Goal: Task Accomplishment & Management: Complete application form

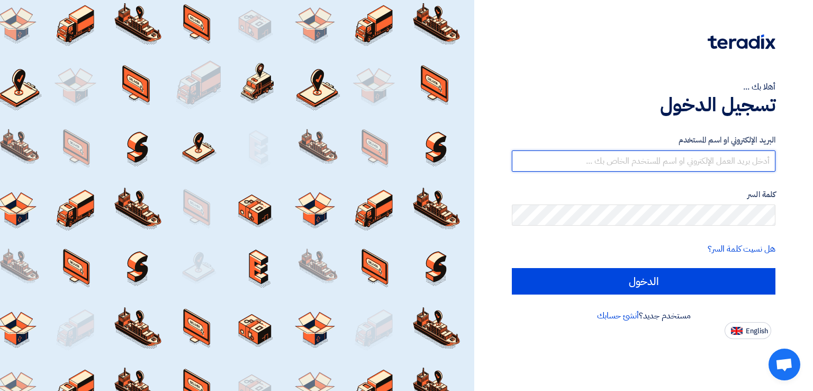
type input "[EMAIL_ADDRESS][DOMAIN_NAME]"
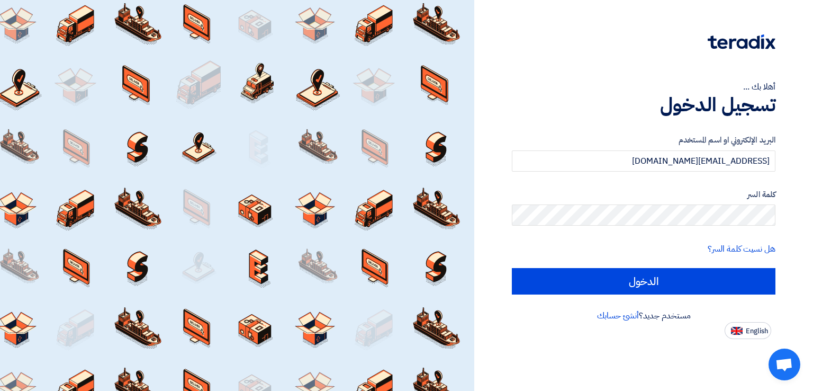
click at [396, 291] on div at bounding box center [237, 195] width 474 height 391
click at [516, 135] on label "البريد الإلكتروني او اسم المستخدم" at bounding box center [644, 140] width 264 height 12
click at [520, 23] on div "أهلا بك ... تسجيل الدخول البريد الإلكتروني او اسم المستخدم italyaco2030@gmail.c…" at bounding box center [643, 169] width 323 height 339
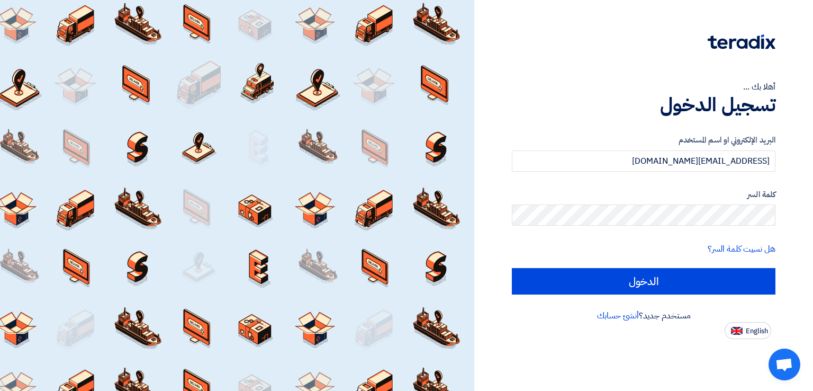
click at [800, 32] on div "أهلا بك ... تسجيل الدخول البريد الإلكتروني او اسم المستخدم italyaco2030@gmail.c…" at bounding box center [643, 169] width 323 height 339
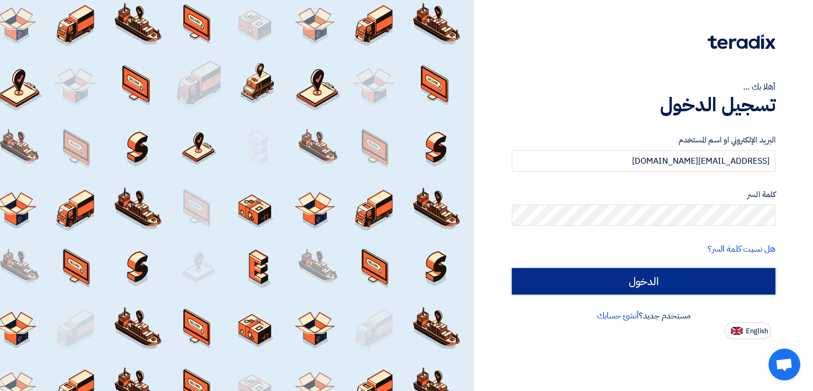
click at [635, 284] on input "الدخول" at bounding box center [644, 281] width 264 height 26
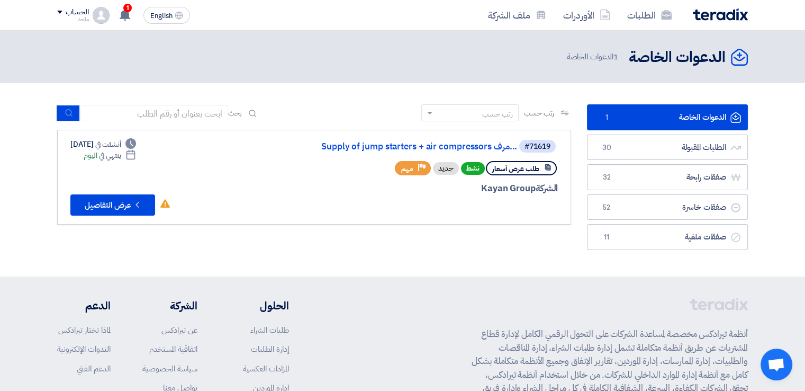
click at [575, 153] on div "رتب حسب رتب حسب بحث مجال الطلب مسؤول المشتريات نوع الطلب" at bounding box center [314, 179] width 530 height 151
click at [446, 145] on link "Supply of jump starters + air compressors مرف..." at bounding box center [411, 147] width 212 height 10
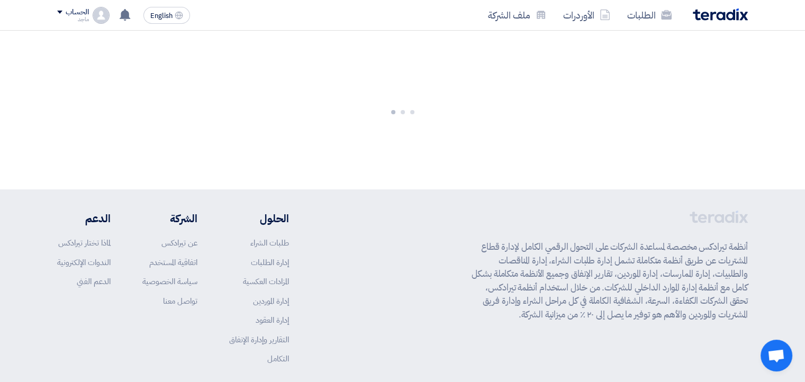
click at [446, 145] on div at bounding box center [402, 110] width 805 height 159
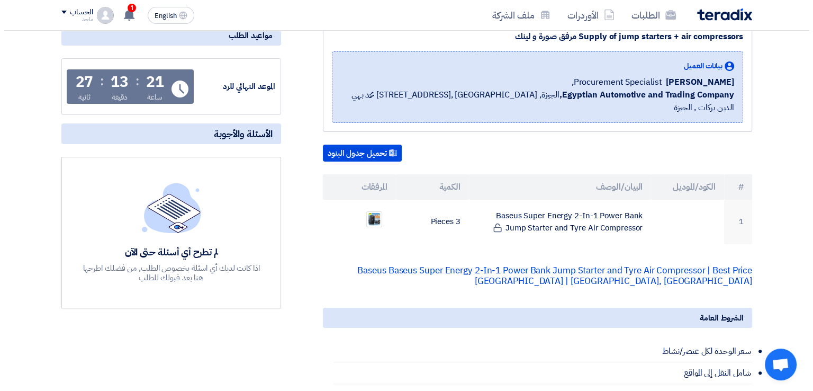
scroll to position [184, 0]
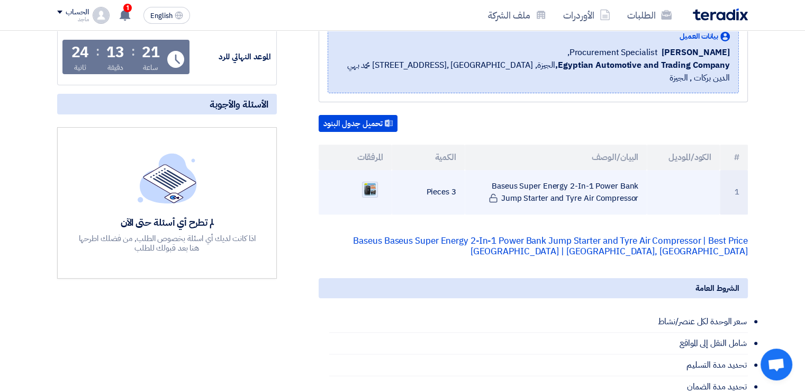
click at [371, 182] on img at bounding box center [369, 189] width 15 height 15
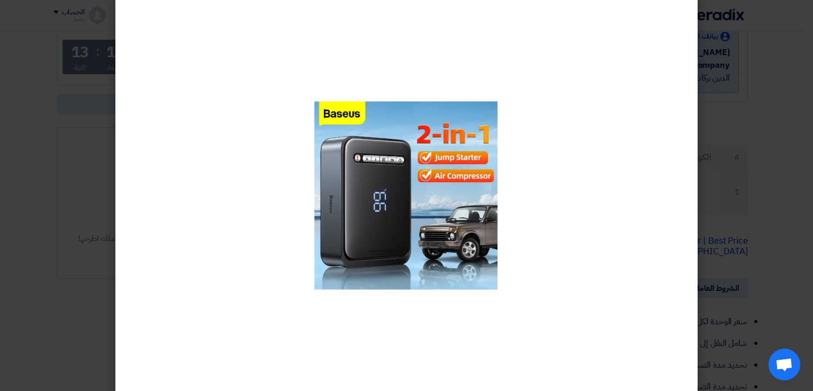
scroll to position [0, 0]
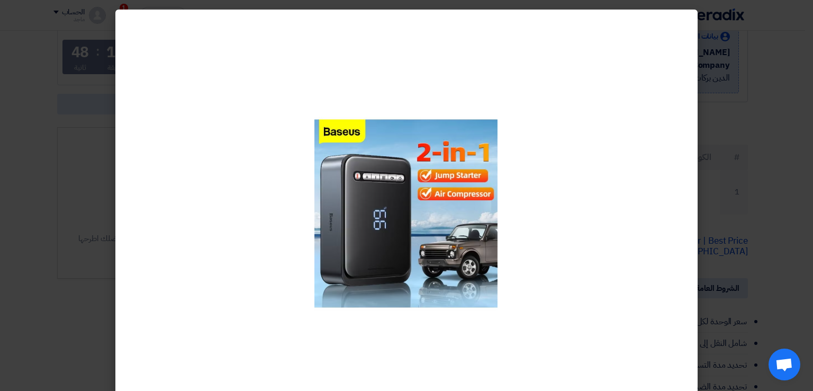
click at [792, 92] on modal-container at bounding box center [406, 195] width 813 height 391
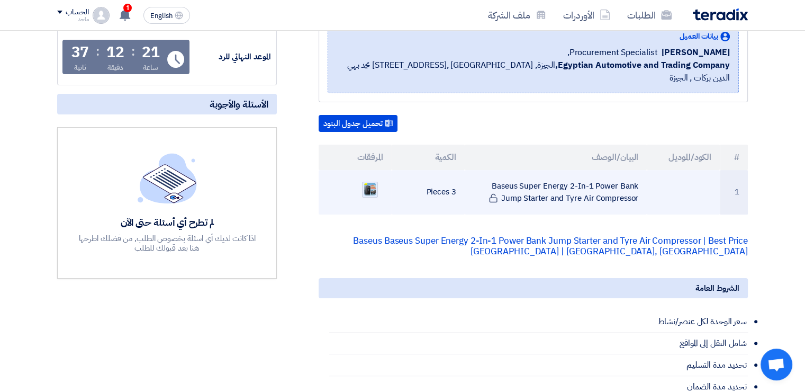
click at [366, 182] on img at bounding box center [369, 189] width 15 height 15
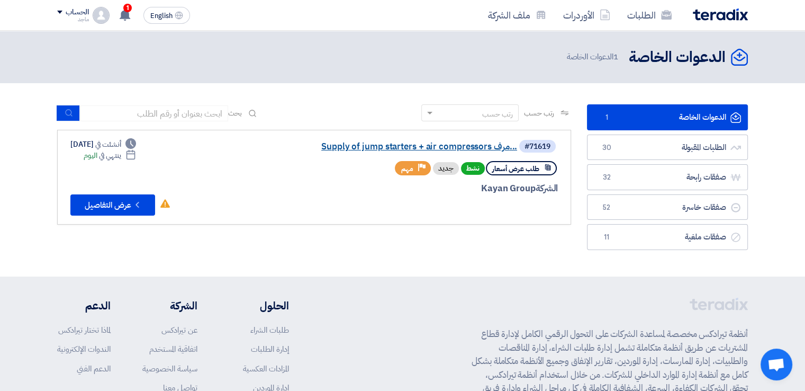
click at [373, 146] on link "Supply of jump starters + air compressors مرف..." at bounding box center [411, 147] width 212 height 10
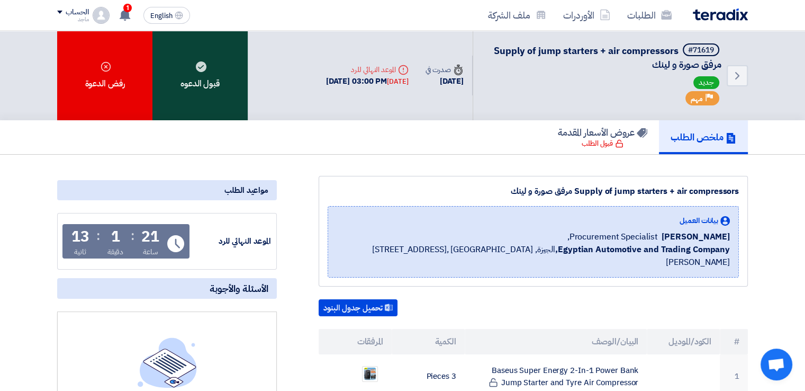
click at [184, 105] on div "قبول الدعوه" at bounding box center [199, 75] width 95 height 89
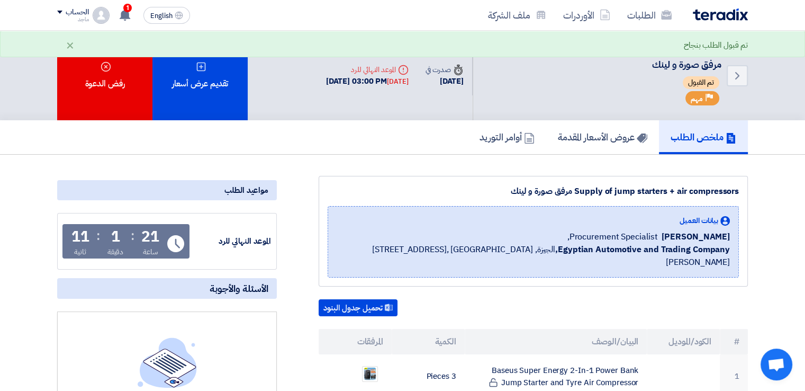
click at [184, 105] on div "تقديم عرض أسعار" at bounding box center [199, 75] width 95 height 89
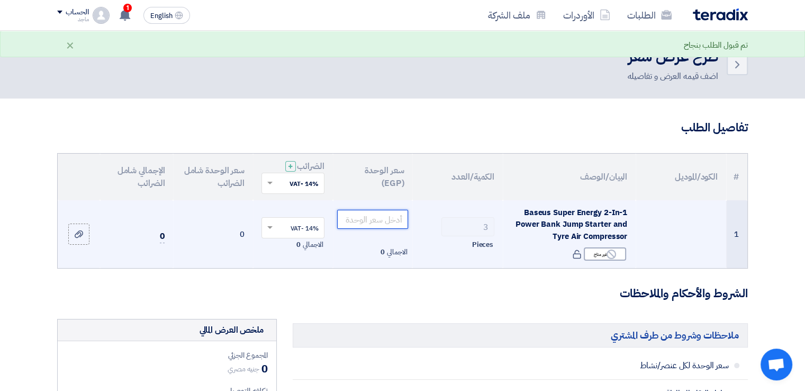
click at [379, 212] on input "number" at bounding box center [372, 219] width 71 height 19
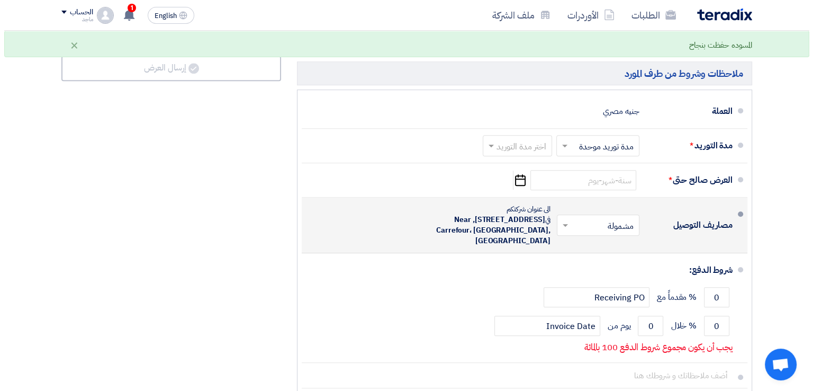
scroll to position [529, 0]
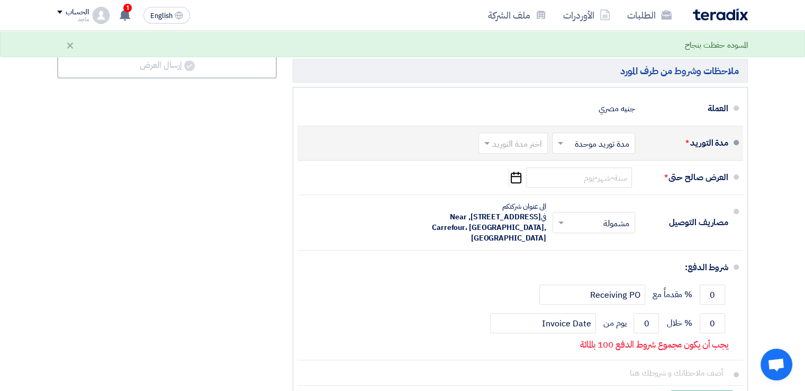
type input "11000"
click at [519, 138] on input "text" at bounding box center [511, 144] width 64 height 15
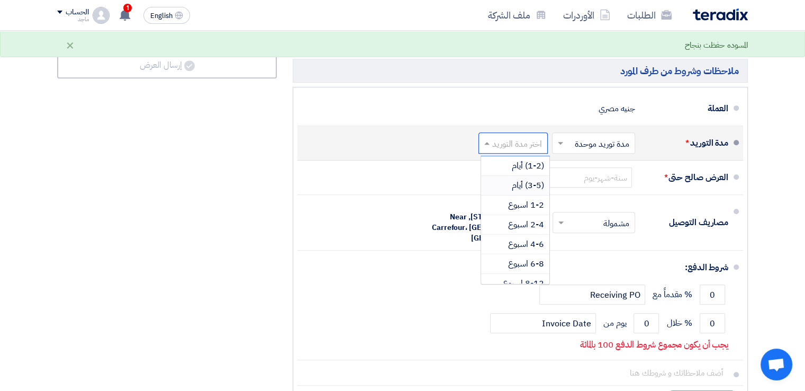
click at [522, 181] on span "(3-5) أيام" at bounding box center [528, 185] width 32 height 13
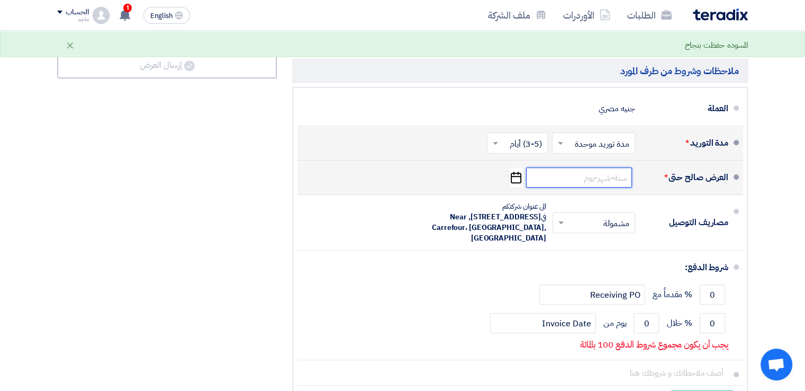
click at [612, 175] on input at bounding box center [579, 177] width 106 height 20
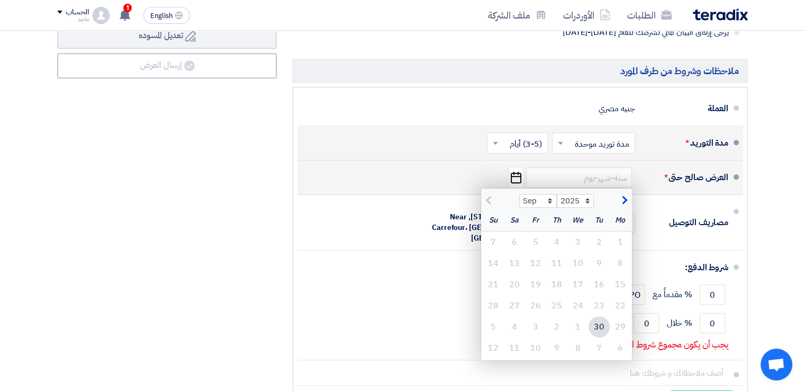
click at [603, 324] on div "30" at bounding box center [598, 326] width 21 height 21
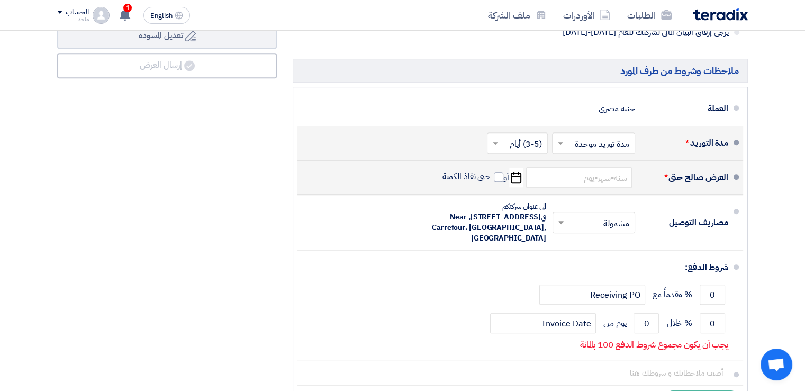
type input "[DATE]"
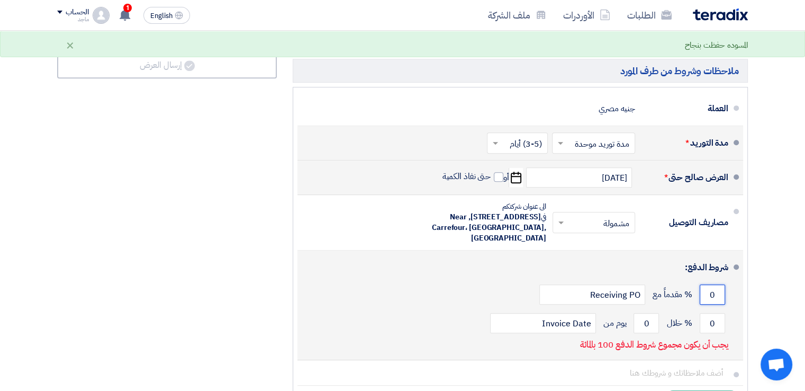
click at [703, 295] on input "0" at bounding box center [712, 294] width 25 height 20
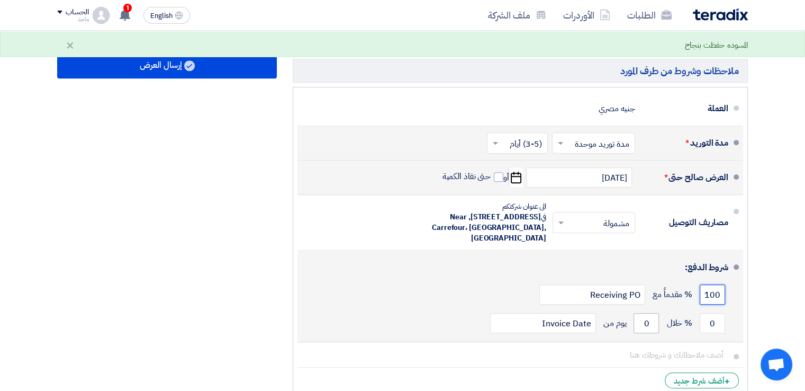
type input "100"
click at [648, 317] on input "0" at bounding box center [645, 323] width 25 height 20
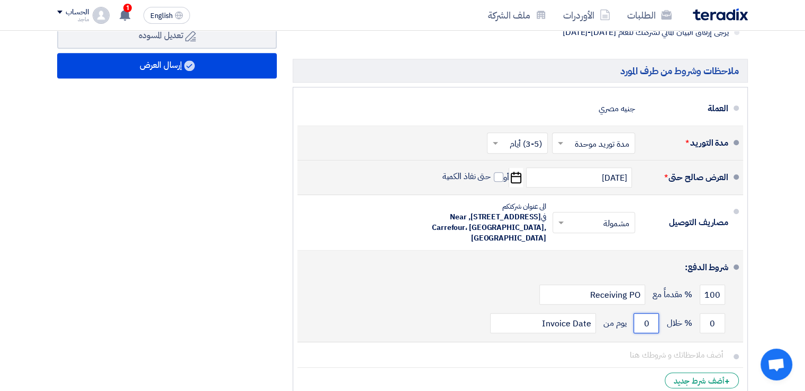
click at [639, 322] on input "0" at bounding box center [645, 323] width 25 height 20
type input "1"
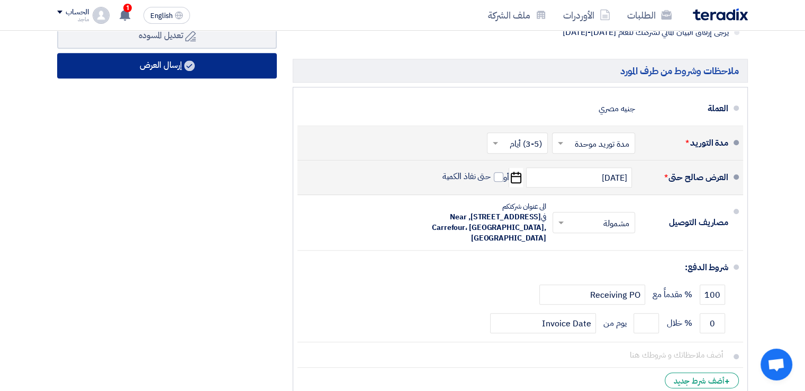
click at [226, 72] on button "إرسال العرض" at bounding box center [167, 65] width 220 height 25
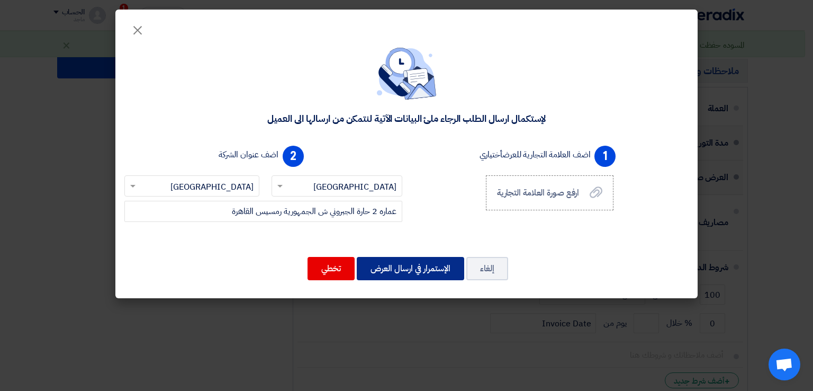
click at [393, 269] on button "الإستمرار في ارسال العرض" at bounding box center [410, 268] width 107 height 23
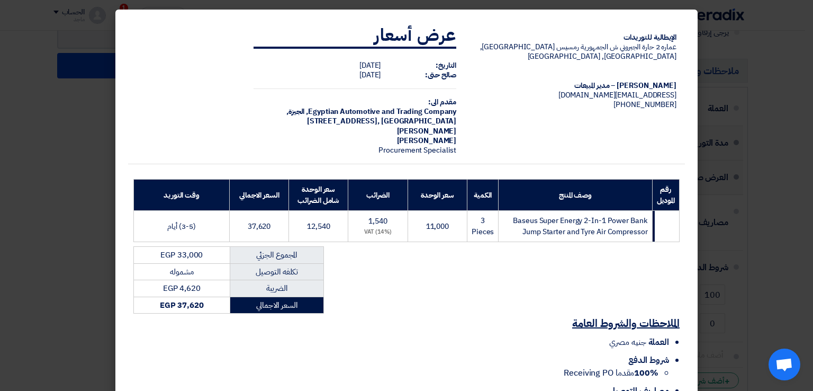
scroll to position [76, 0]
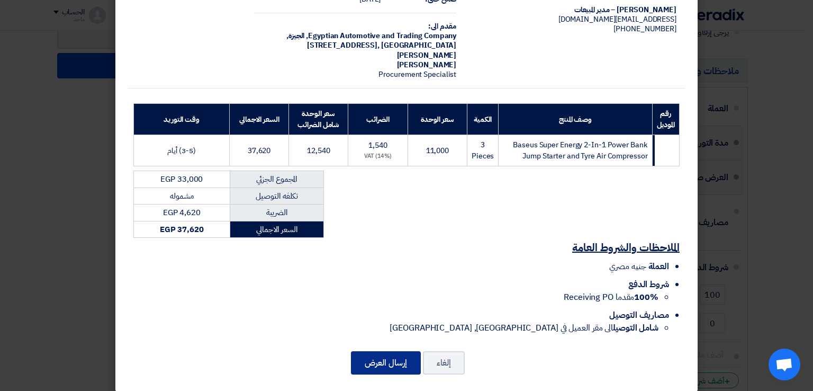
click at [372, 357] on button "إرسال العرض" at bounding box center [386, 362] width 70 height 23
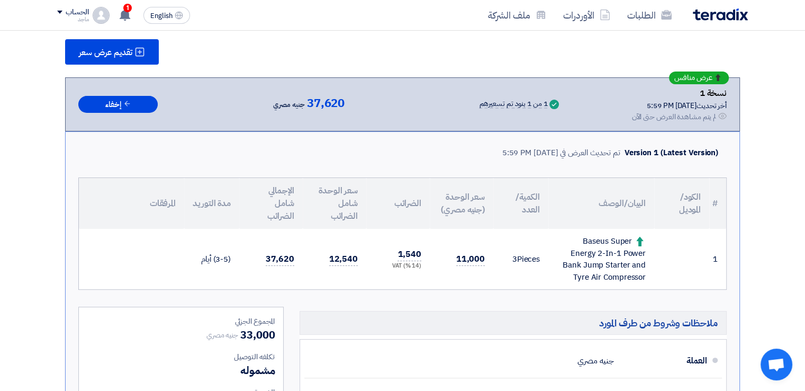
scroll to position [174, 0]
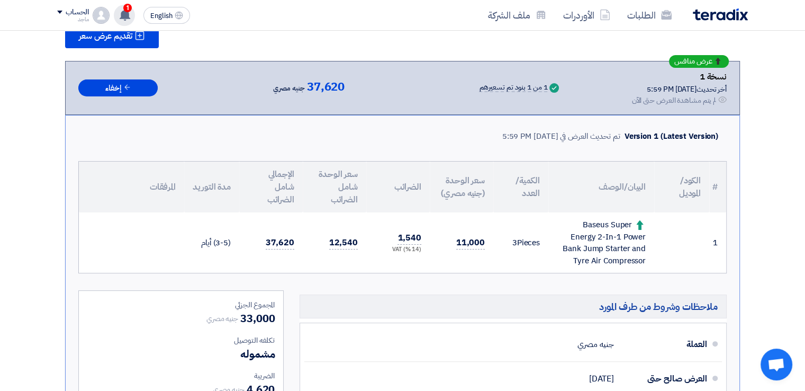
click at [129, 4] on span "1" at bounding box center [127, 8] width 8 height 8
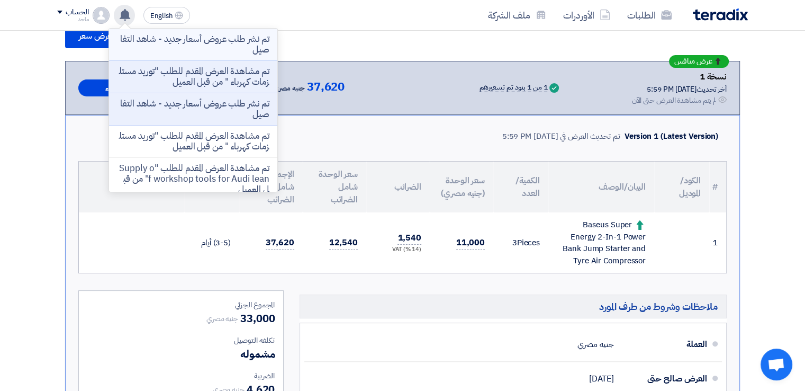
click at [188, 45] on p "تم نشر طلب عروض أسعار جديد - شاهد التفاصيل" at bounding box center [192, 44] width 151 height 21
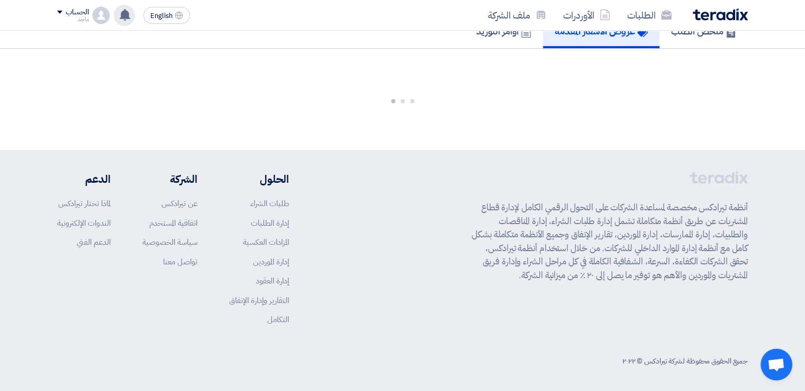
scroll to position [174, 0]
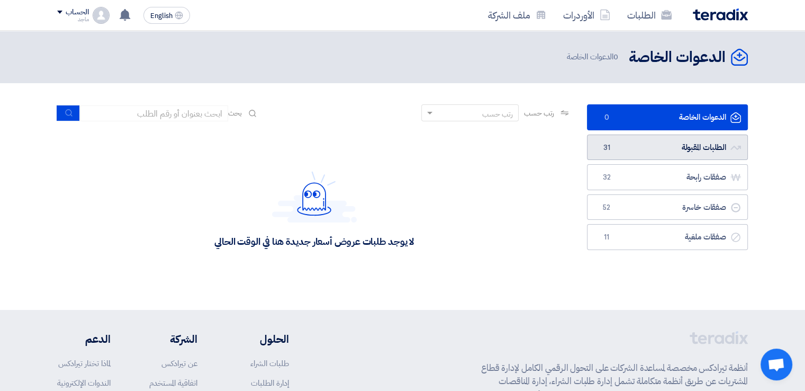
click at [660, 157] on link "الطلبات المقبولة الطلبات المقبولة 31" at bounding box center [667, 147] width 161 height 26
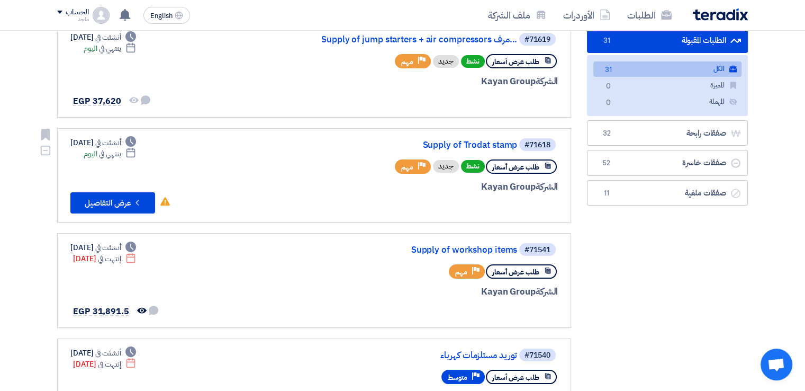
scroll to position [129, 0]
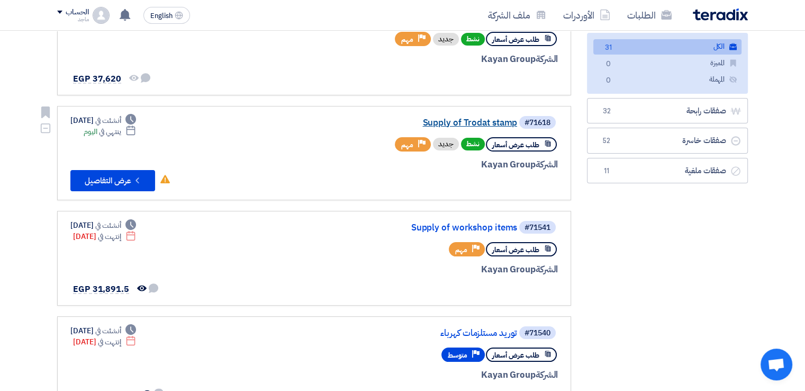
click at [445, 120] on link "Supply of Trodat stamp" at bounding box center [411, 123] width 212 height 10
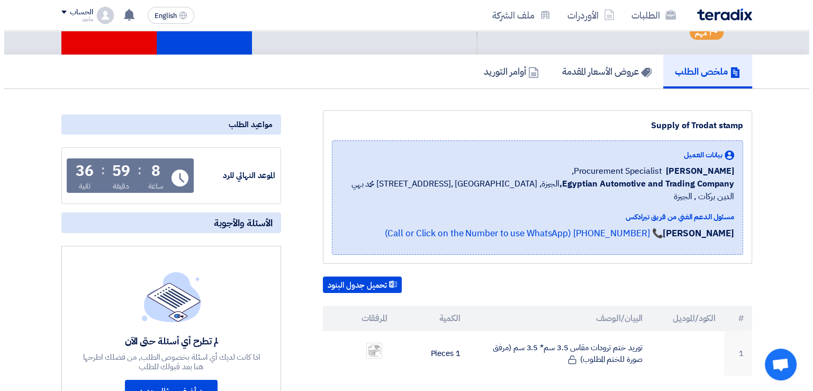
scroll to position [51, 0]
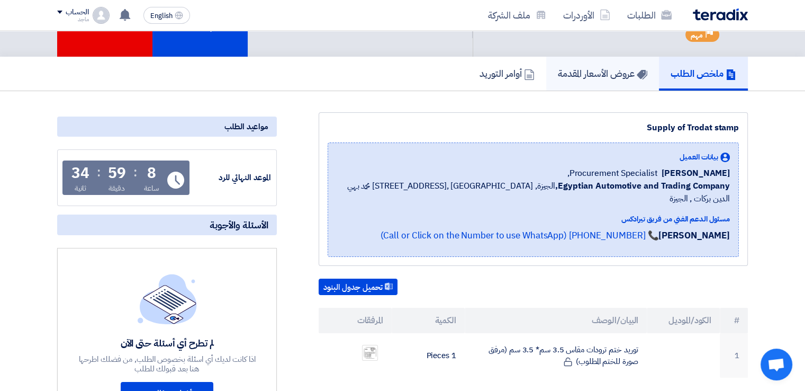
click at [576, 71] on h5 "عروض الأسعار المقدمة" at bounding box center [602, 73] width 89 height 12
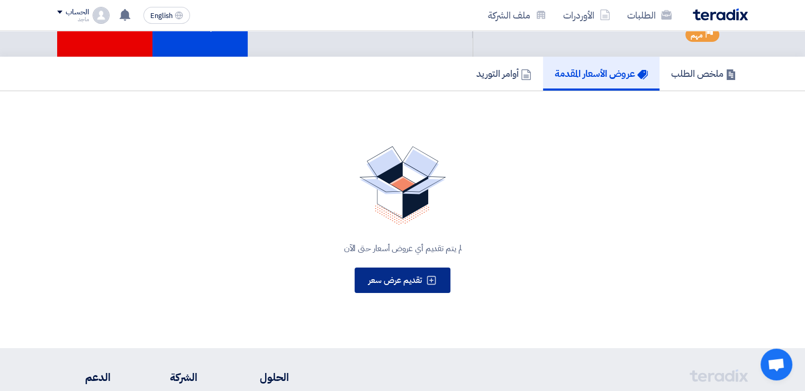
click at [385, 274] on span "تقديم عرض سعر" at bounding box center [394, 280] width 53 height 13
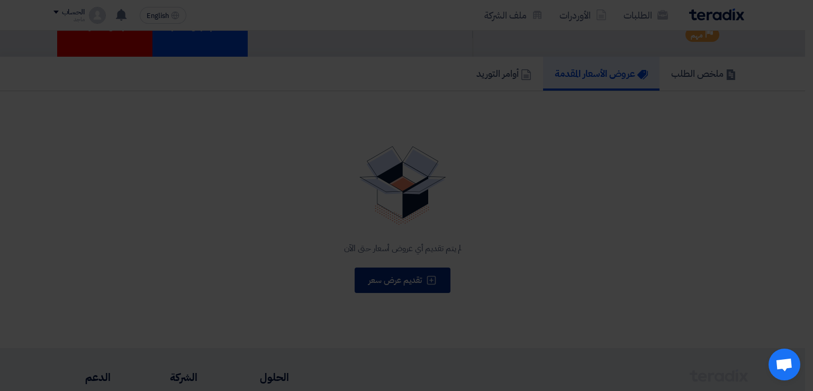
click at [385, 271] on modal-container "تقديم عرض أسعار × أبدأ في تقديم عرض أسعار جديد تقديم عرض أسعار جديد من البداية" at bounding box center [406, 195] width 813 height 391
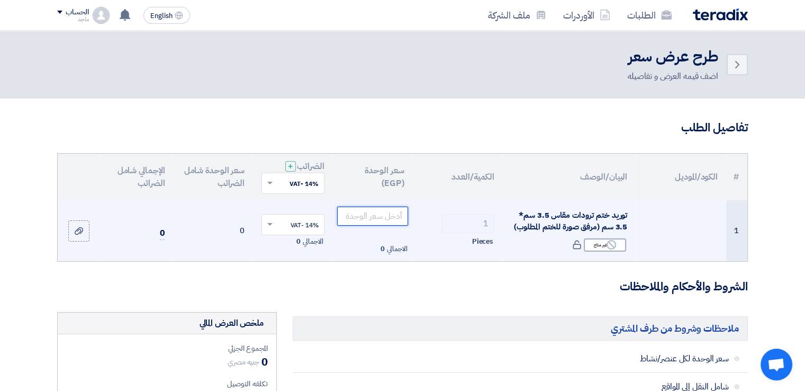
click at [356, 212] on input "number" at bounding box center [372, 215] width 71 height 19
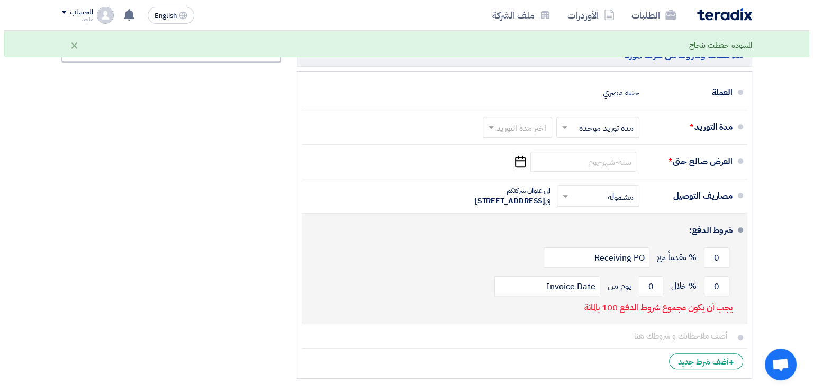
scroll to position [520, 0]
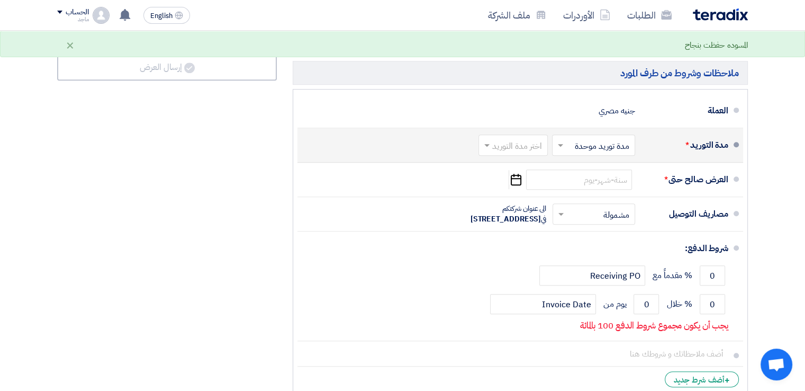
type input "1500"
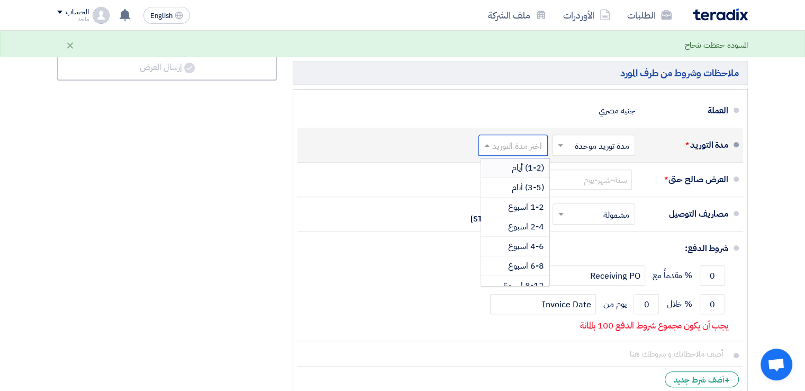
click at [525, 149] on input "text" at bounding box center [511, 146] width 64 height 15
click at [516, 182] on span "(3-5) أيام" at bounding box center [528, 187] width 32 height 13
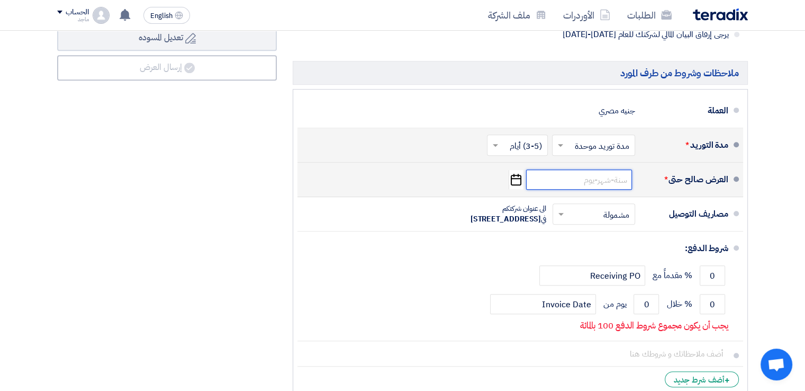
click at [583, 183] on input at bounding box center [579, 179] width 106 height 20
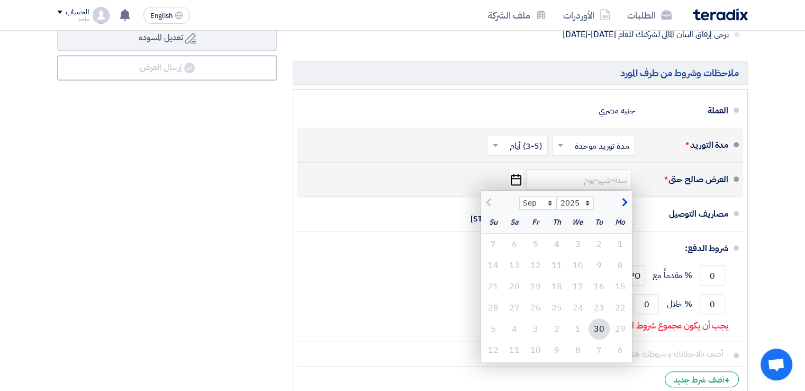
click at [594, 331] on div "30" at bounding box center [598, 328] width 21 height 21
type input "[DATE]"
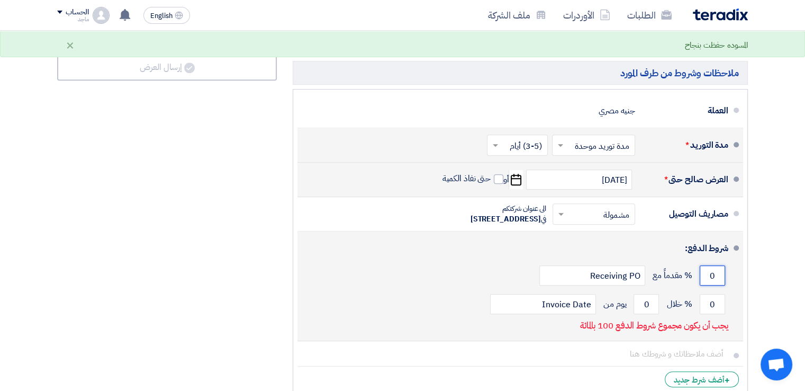
click at [702, 285] on input "0" at bounding box center [712, 275] width 25 height 20
type input "0"
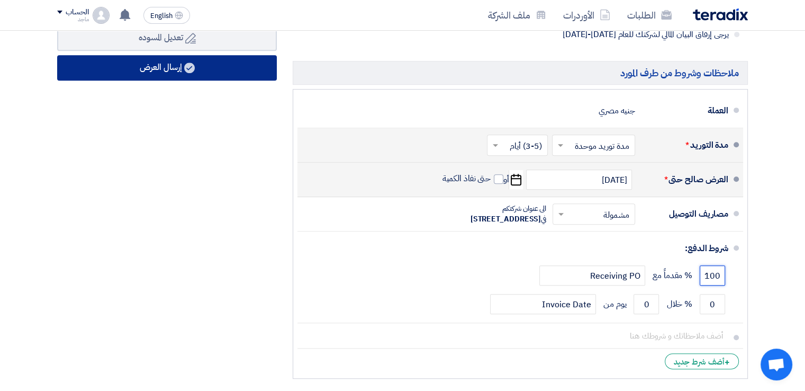
type input "100"
click at [201, 62] on button "إرسال العرض" at bounding box center [167, 67] width 220 height 25
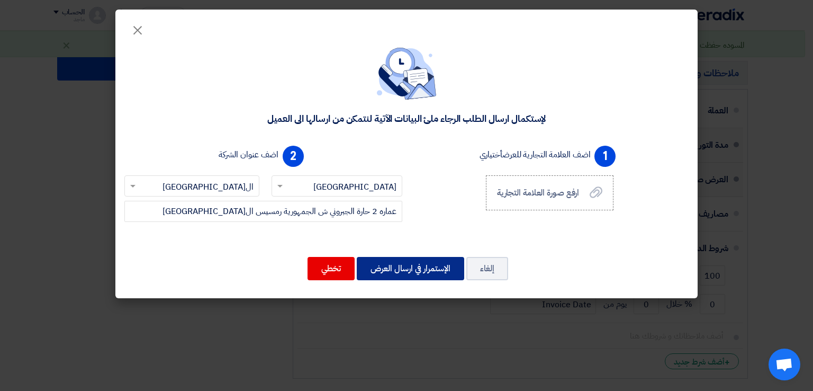
click at [401, 266] on button "الإستمرار في ارسال العرض" at bounding box center [410, 268] width 107 height 23
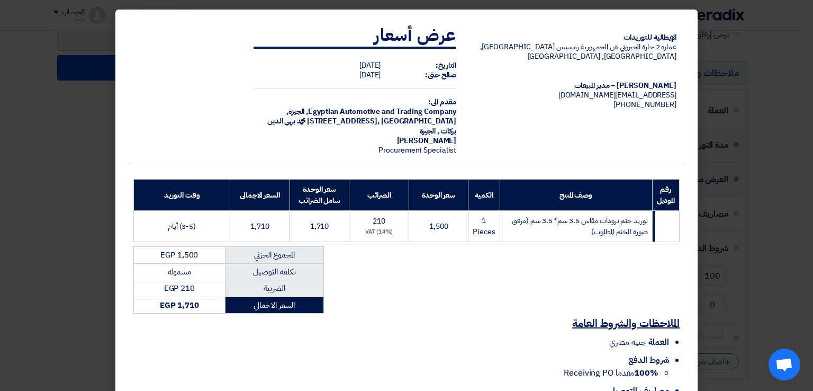
scroll to position [76, 0]
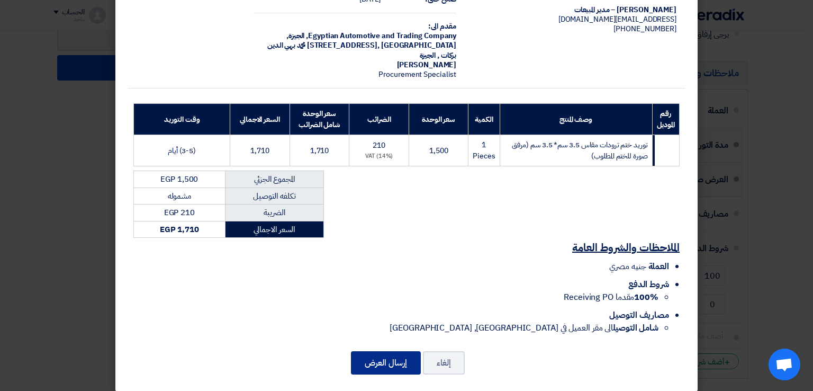
click at [374, 359] on button "إرسال العرض" at bounding box center [386, 362] width 70 height 23
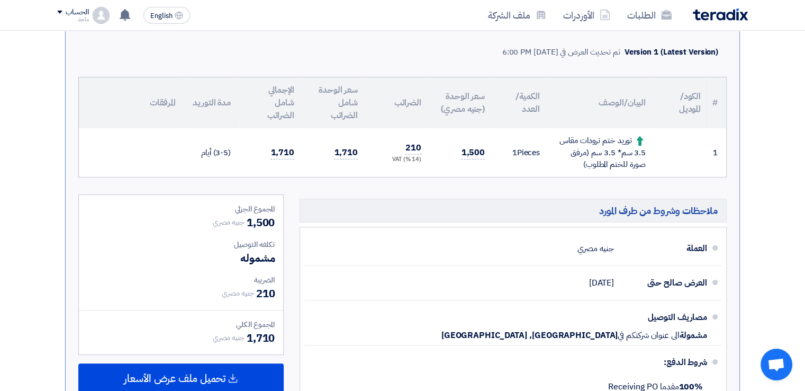
scroll to position [246, 0]
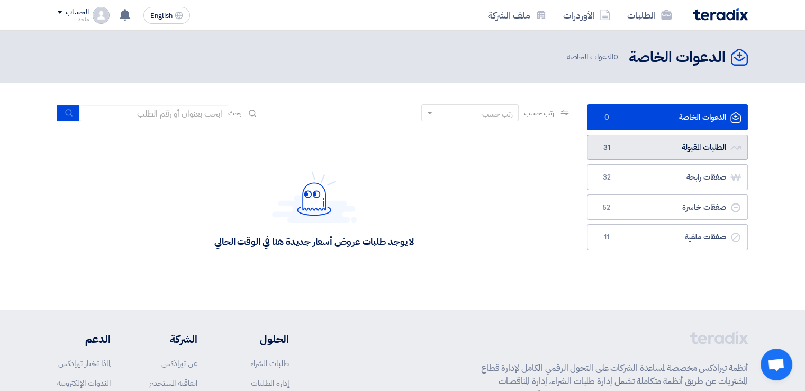
click at [639, 134] on link "الطلبات المقبولة الطلبات المقبولة 31" at bounding box center [667, 147] width 161 height 26
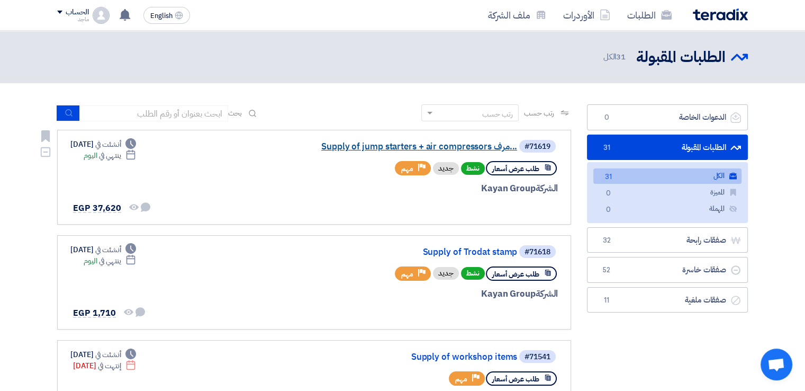
click at [401, 150] on link "Supply of jump starters + air compressors مرف..." at bounding box center [411, 147] width 212 height 10
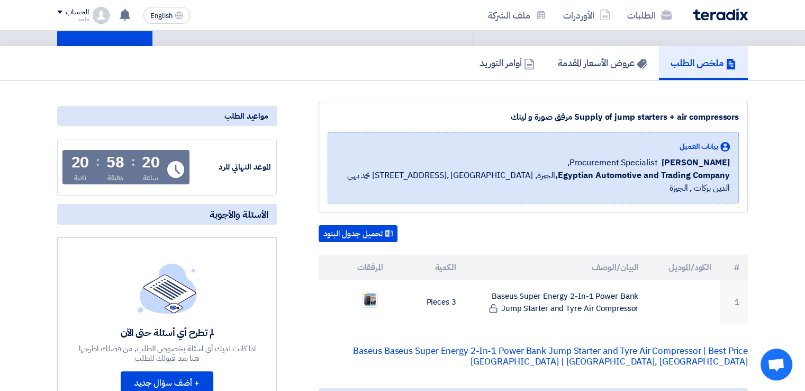
scroll to position [76, 0]
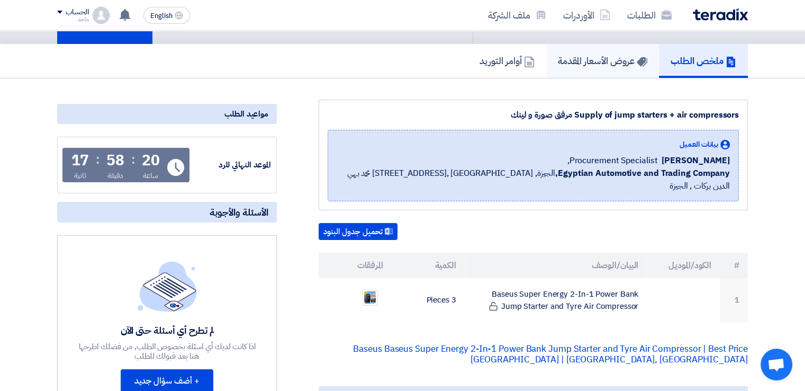
click at [572, 67] on link "عروض الأسعار المقدمة" at bounding box center [602, 61] width 113 height 34
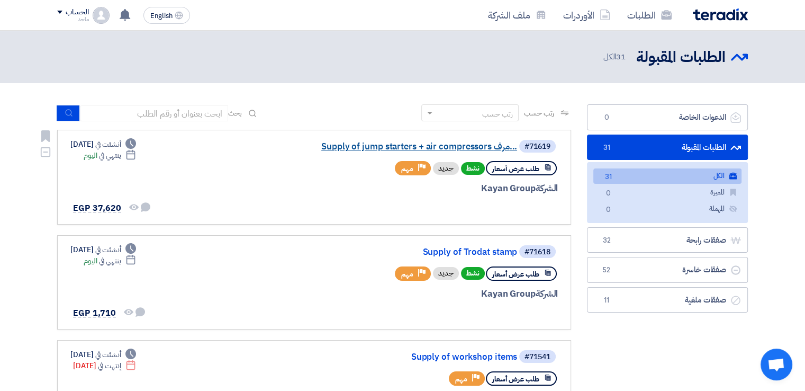
click at [409, 143] on link "Supply of jump starters + air compressors مرف..." at bounding box center [411, 147] width 212 height 10
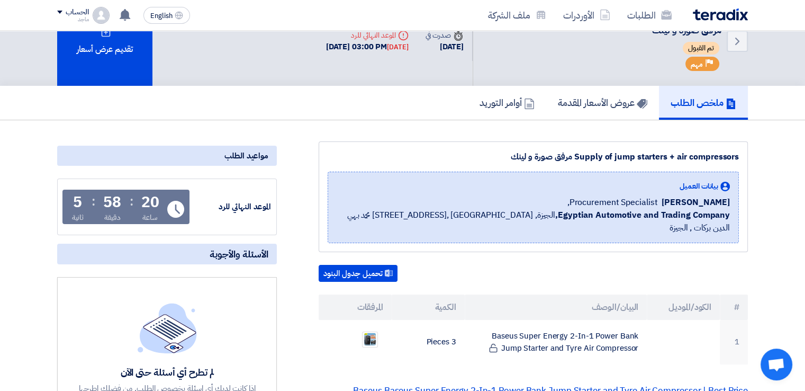
scroll to position [41, 0]
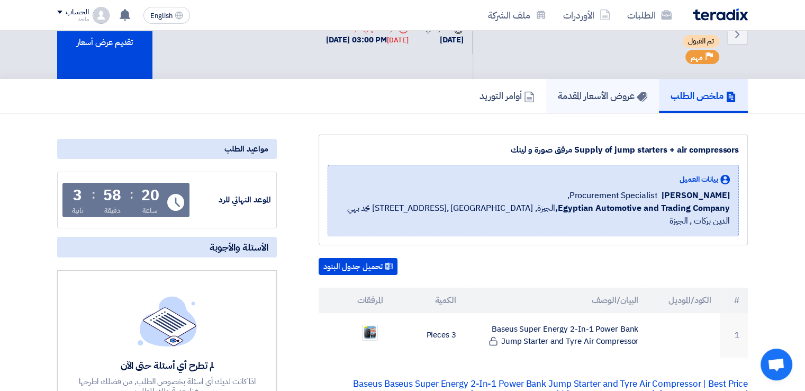
click at [600, 96] on h5 "عروض الأسعار المقدمة" at bounding box center [602, 95] width 89 height 12
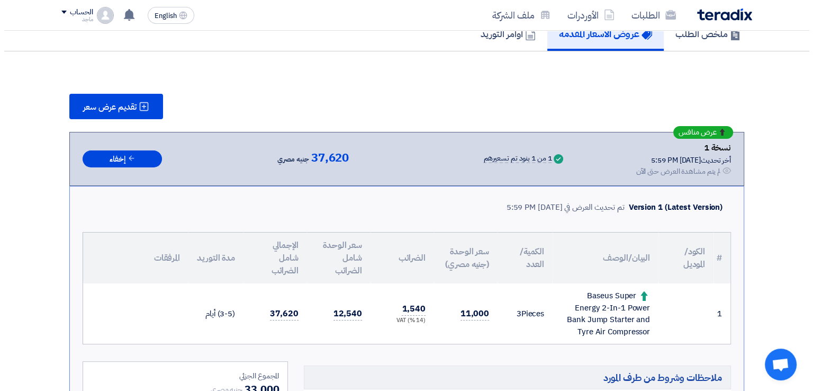
scroll to position [95, 0]
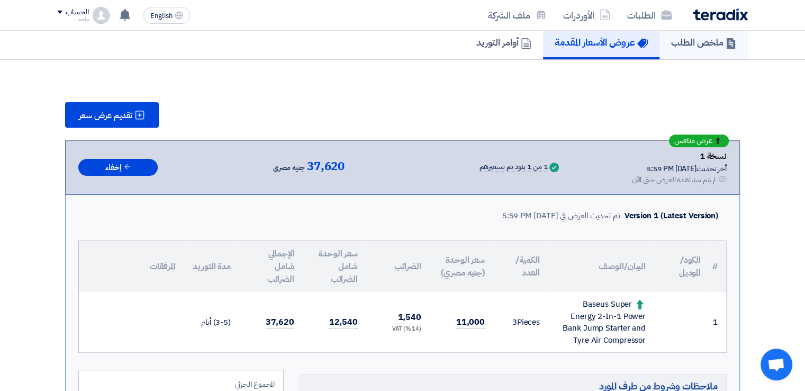
click at [700, 33] on link "ملخص الطلب" at bounding box center [703, 42] width 88 height 34
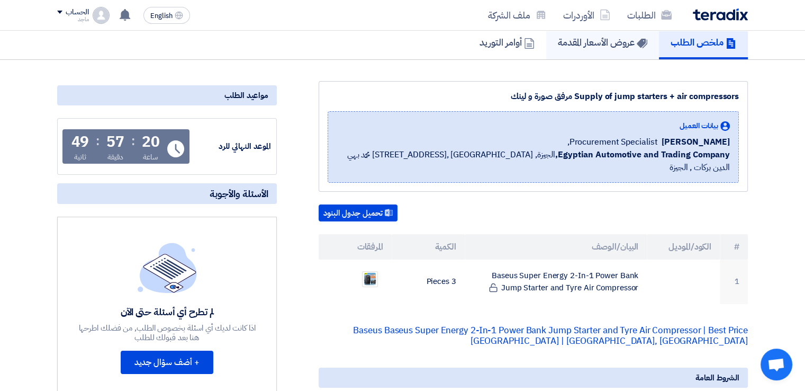
click at [592, 48] on link "عروض الأسعار المقدمة" at bounding box center [602, 42] width 113 height 34
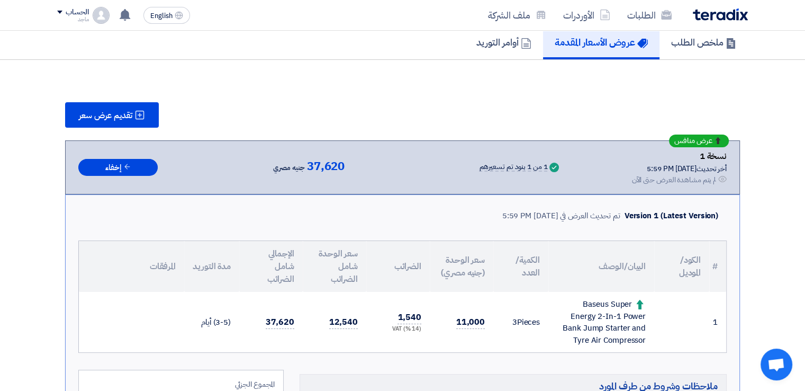
click at [90, 126] on div "تقديم عرض سعر عرض منافس نسخة 1 أخر تحديث 30 Sep 2025, 5:59 PM Offer is Seen لم …" at bounding box center [402, 349] width 691 height 494
click at [91, 126] on div "تقديم عرض سعر عرض منافس نسخة 1 أخر تحديث 30 Sep 2025, 5:59 PM Offer is Seen لم …" at bounding box center [402, 349] width 691 height 494
click at [101, 102] on button "تقديم عرض سعر" at bounding box center [112, 114] width 94 height 25
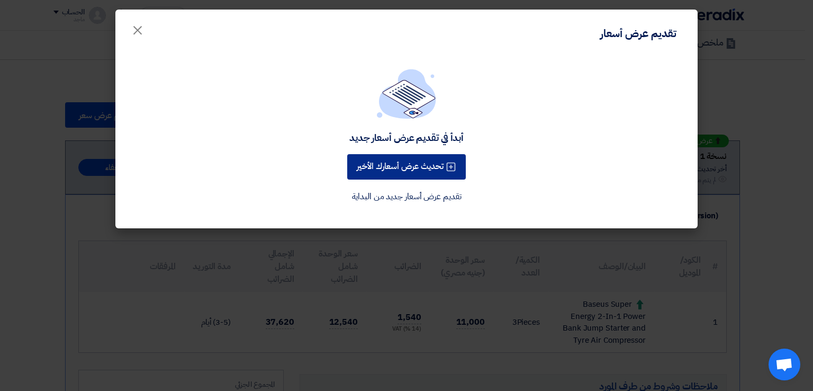
click at [351, 168] on button "تحديث عرض أسعارك الأخير" at bounding box center [406, 166] width 119 height 25
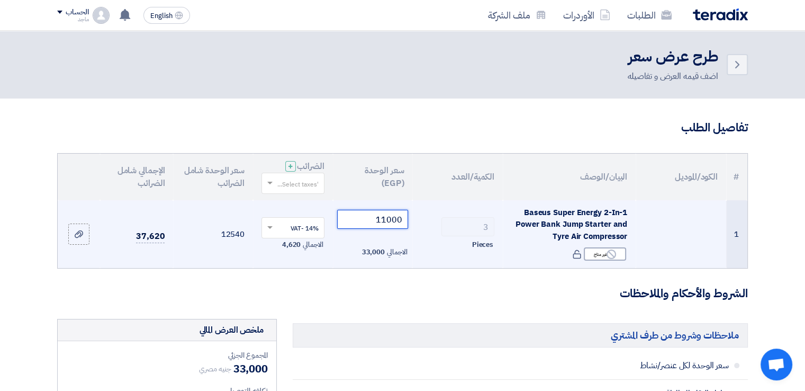
click at [342, 217] on input "11000" at bounding box center [372, 219] width 71 height 19
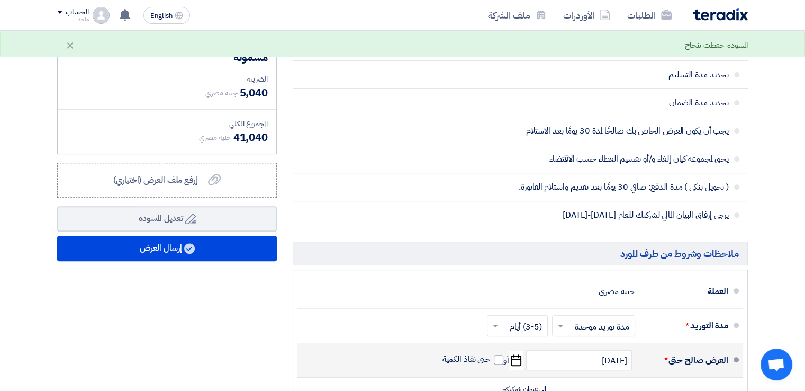
scroll to position [475, 0]
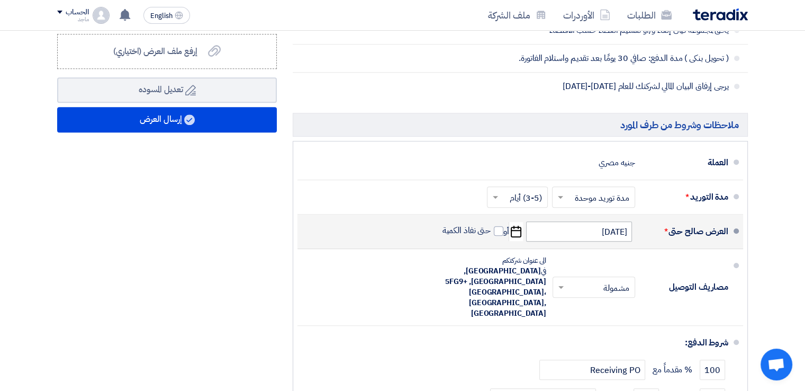
type input "12000"
click at [558, 237] on input "[DATE]" at bounding box center [579, 231] width 106 height 20
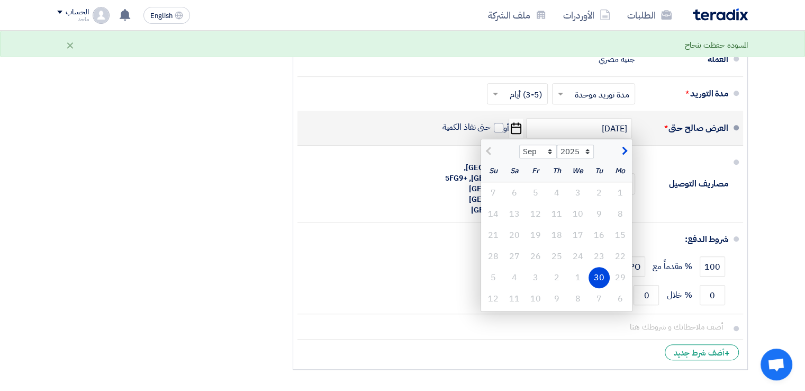
scroll to position [588, 0]
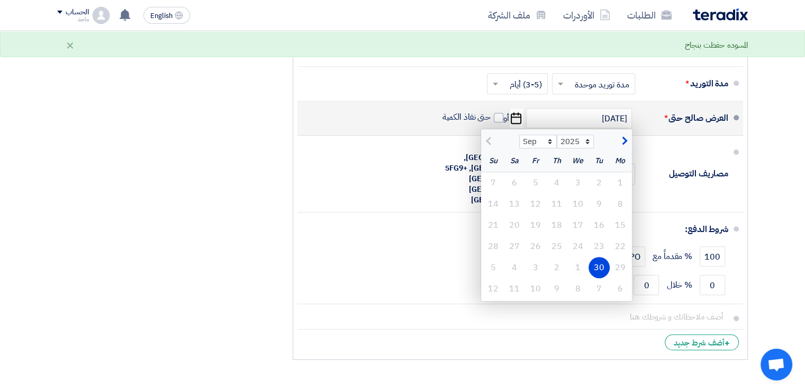
click at [598, 264] on div "30" at bounding box center [598, 267] width 21 height 21
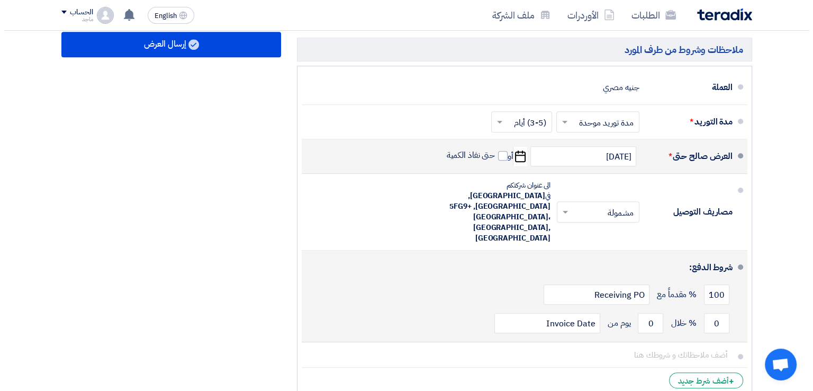
scroll to position [466, 0]
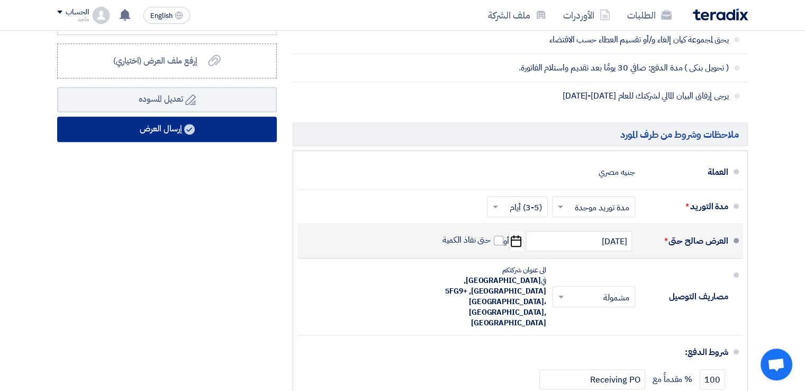
click at [239, 138] on button "إرسال العرض" at bounding box center [167, 128] width 220 height 25
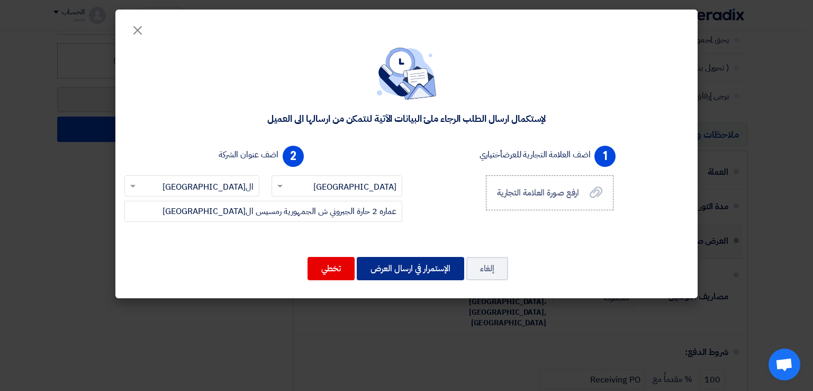
click at [386, 260] on button "الإستمرار في ارسال العرض" at bounding box center [410, 268] width 107 height 23
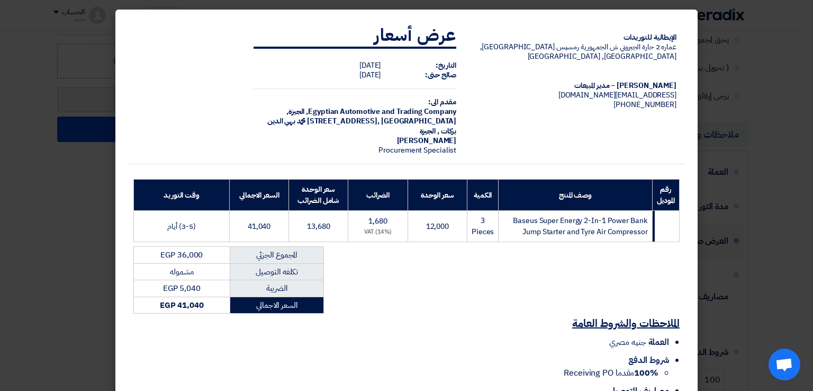
click at [386, 260] on div "الإيطالية للتوريدات عماره 2 حارة الجبروني ش الجمهورية رمسيس القاهرة, القاهرة, E…" at bounding box center [406, 216] width 557 height 403
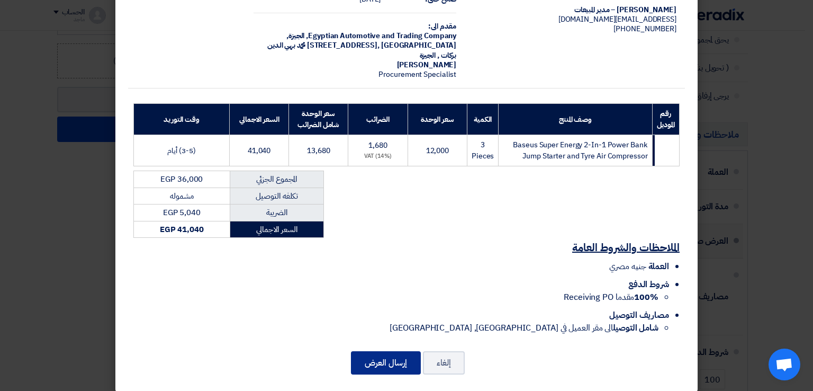
click at [379, 352] on button "إرسال العرض" at bounding box center [386, 362] width 70 height 23
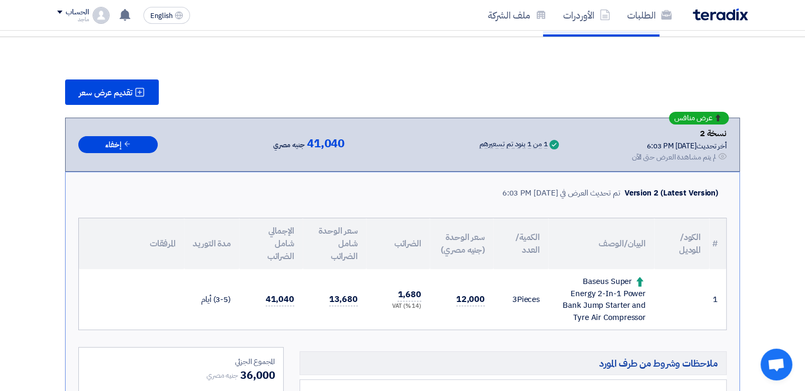
scroll to position [119, 0]
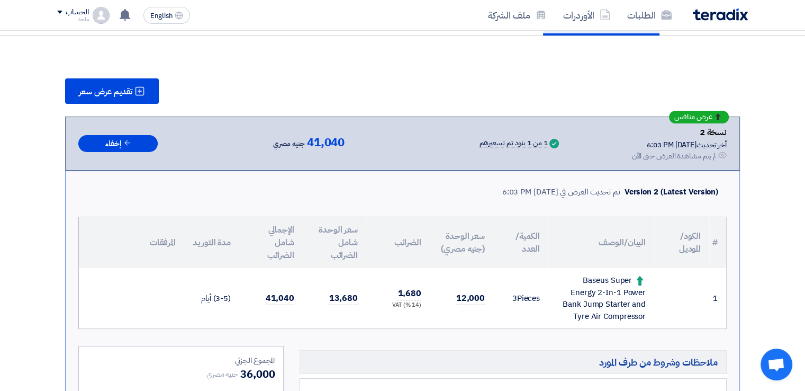
drag, startPoint x: 540, startPoint y: 295, endPoint x: 559, endPoint y: 314, distance: 26.9
click at [559, 314] on tr "1 Baseus Super Energy 2-In-1 Power Bank Jump Starter and Tyre Air Compressor 3" at bounding box center [402, 298] width 647 height 60
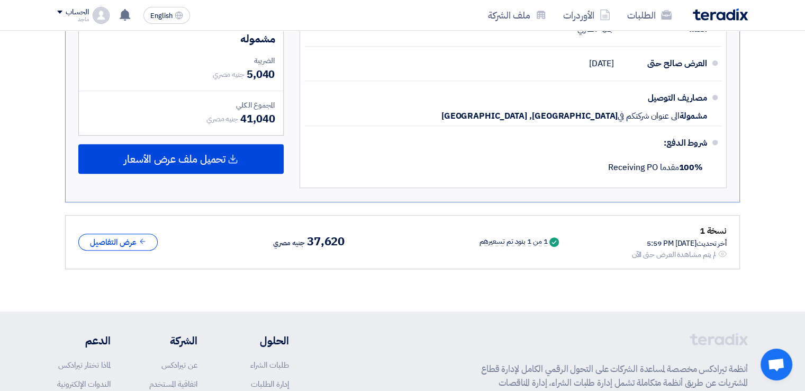
scroll to position [458, 0]
